Goal: Check status: Check status

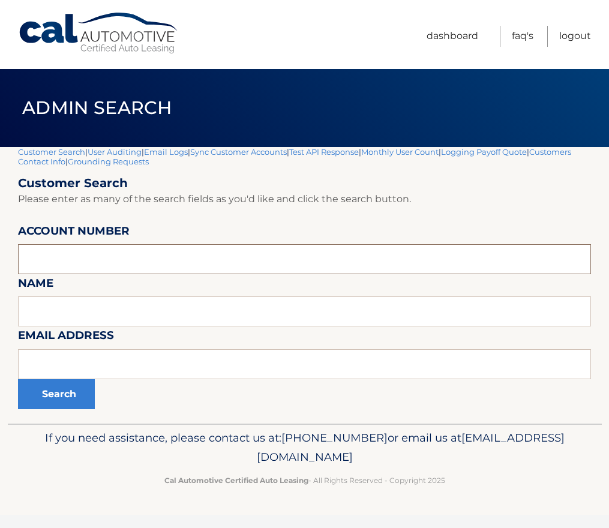
click at [79, 262] on input "text" at bounding box center [304, 259] width 573 height 30
type input "44455973956"
click at [18, 379] on button "Search" at bounding box center [56, 394] width 77 height 30
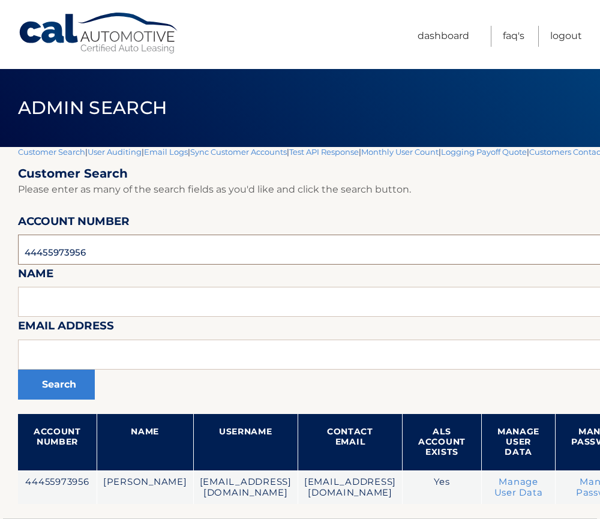
click at [79, 249] on input "44455973956" at bounding box center [395, 250] width 755 height 30
